Goal: Task Accomplishment & Management: Manage account settings

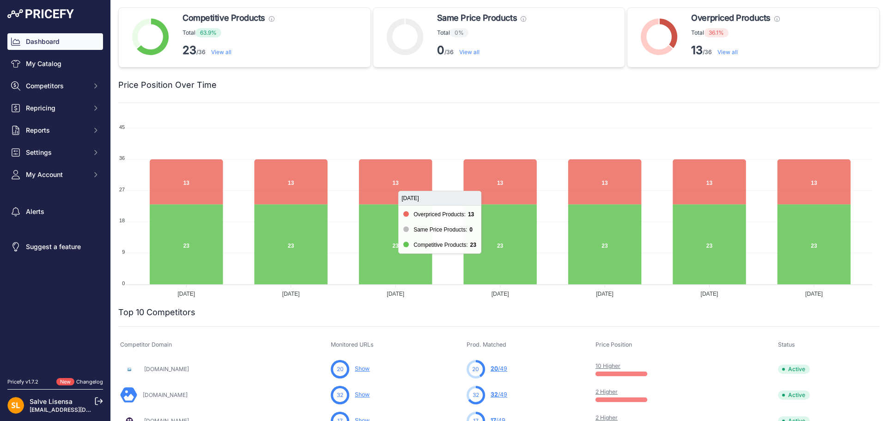
click at [97, 403] on icon at bounding box center [99, 401] width 8 height 8
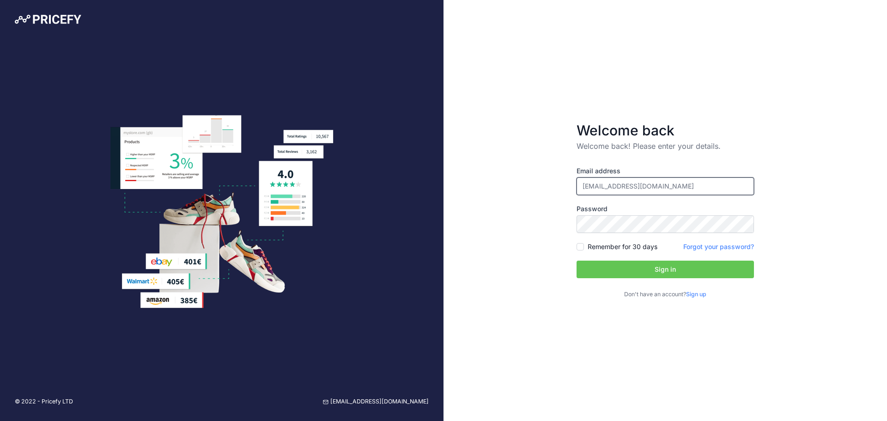
click at [667, 187] on input "pfernandez+ITALIA@efectoled.com" at bounding box center [664, 186] width 177 height 18
type input "pfernandez@efectoled.com"
click at [639, 264] on button "Sign in" at bounding box center [664, 269] width 177 height 18
